Goal: Task Accomplishment & Management: Use online tool/utility

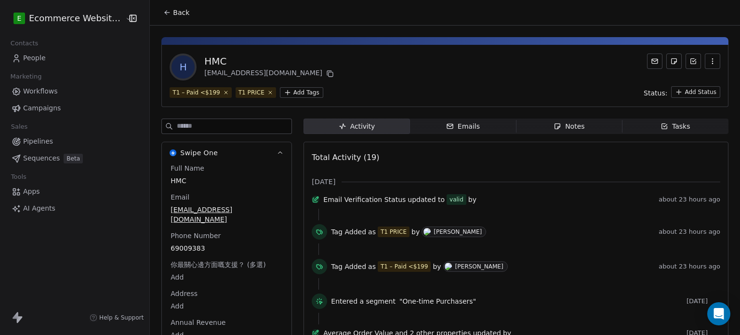
click at [165, 13] on icon at bounding box center [167, 13] width 4 height 0
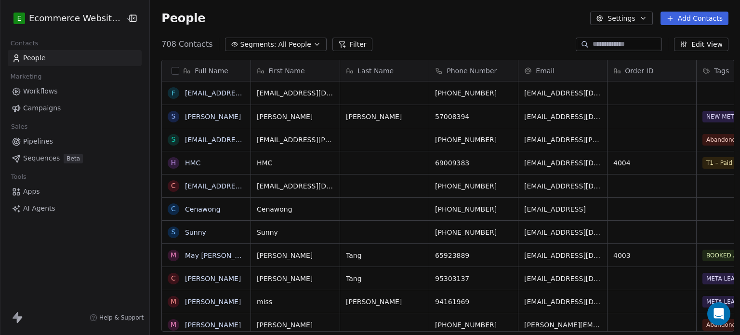
scroll to position [287, 588]
click at [208, 257] on link "May [PERSON_NAME] [PERSON_NAME]" at bounding box center [250, 255] width 130 height 8
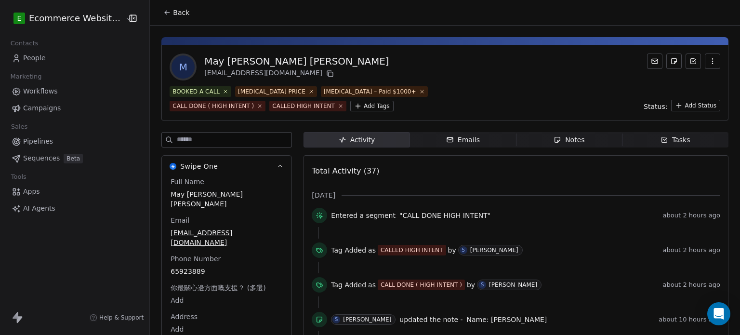
click at [650, 142] on span "Tasks Tasks" at bounding box center [675, 139] width 106 height 15
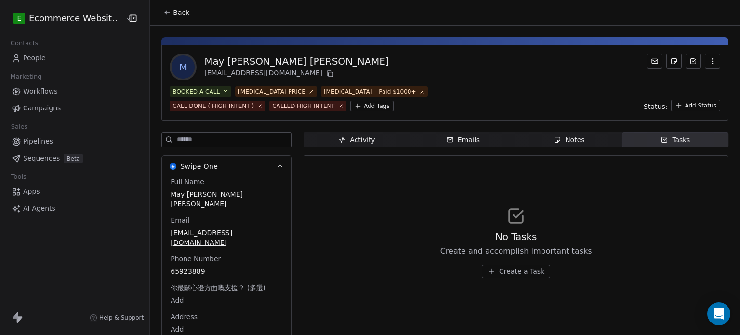
click at [521, 274] on span "Create a Task" at bounding box center [521, 271] width 45 height 10
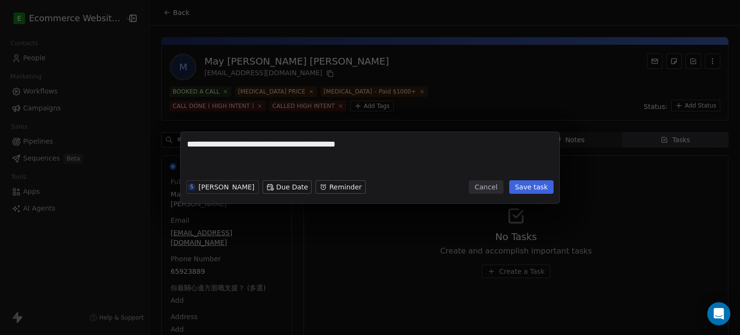
type textarea "**********"
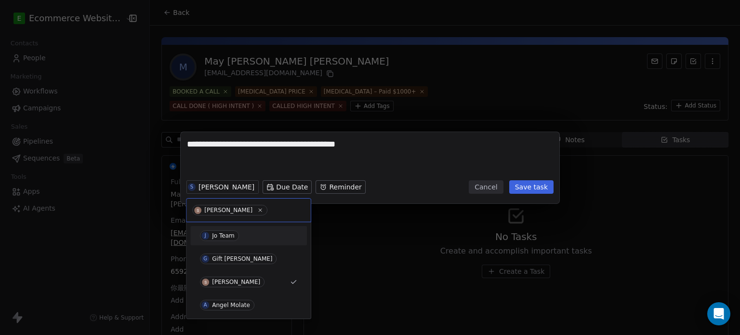
click at [236, 230] on div "J Jo Team" at bounding box center [248, 235] width 97 height 11
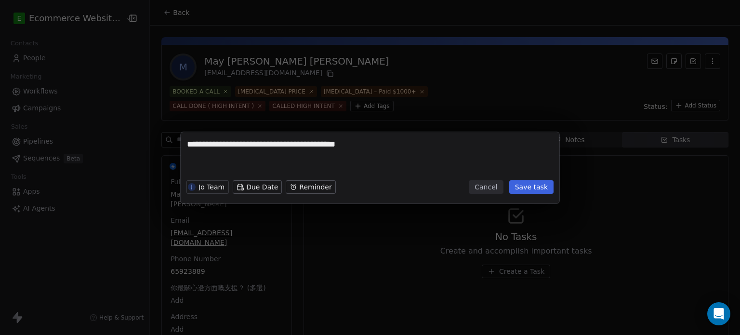
click at [535, 190] on button "Save task" at bounding box center [531, 186] width 44 height 13
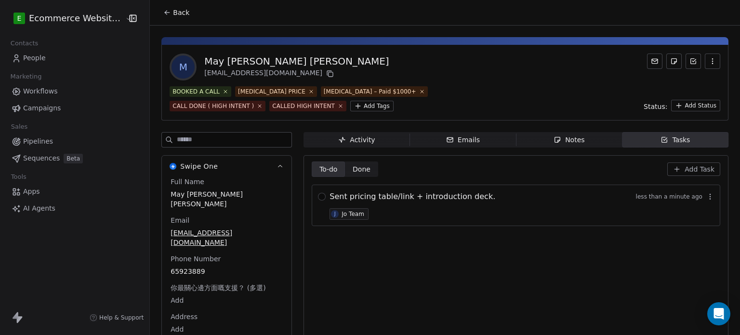
click at [321, 195] on div "Sent pricing table/link + introduction deck. less than a minute ago J Jo Team" at bounding box center [516, 204] width 408 height 41
click at [318, 198] on button "button" at bounding box center [322, 197] width 8 height 8
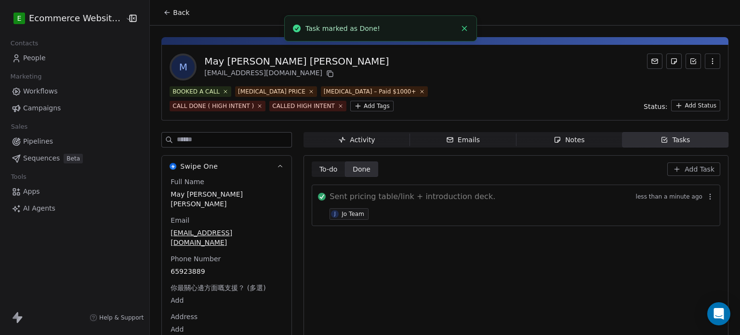
click at [355, 169] on span "Done" at bounding box center [361, 169] width 18 height 10
